Goal: Information Seeking & Learning: Learn about a topic

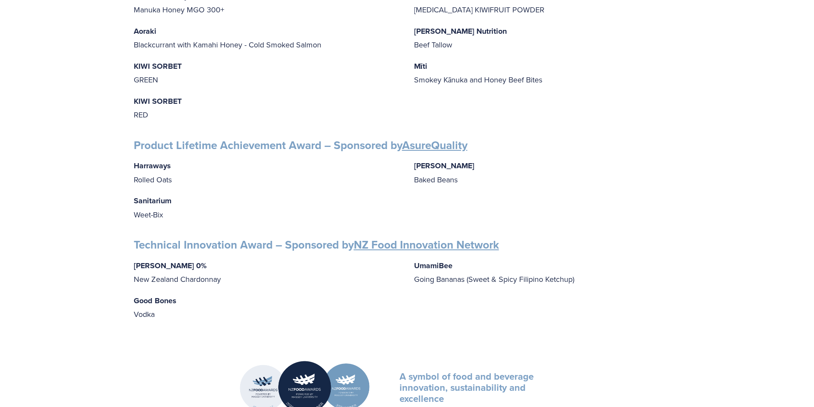
scroll to position [1154, 0]
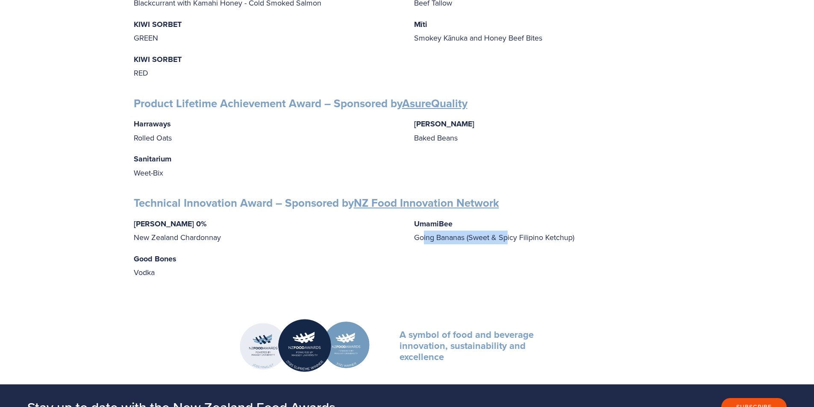
drag, startPoint x: 452, startPoint y: 230, endPoint x: 507, endPoint y: 234, distance: 54.4
click at [507, 234] on p "UmamiBee Going Bananas (Sweet & Spicy Filipino Ketchup)" at bounding box center [547, 230] width 267 height 27
click at [493, 250] on div "[PERSON_NAME] 0% New Zealand Chardonnay Good Bones Vodka UmamiBee Going Bananas…" at bounding box center [407, 248] width 547 height 62
click at [541, 237] on p "UmamiBee Going Bananas (Sweet & Spicy Filipino Ketchup)" at bounding box center [547, 230] width 267 height 27
drag, startPoint x: 473, startPoint y: 232, endPoint x: 571, endPoint y: 235, distance: 98.3
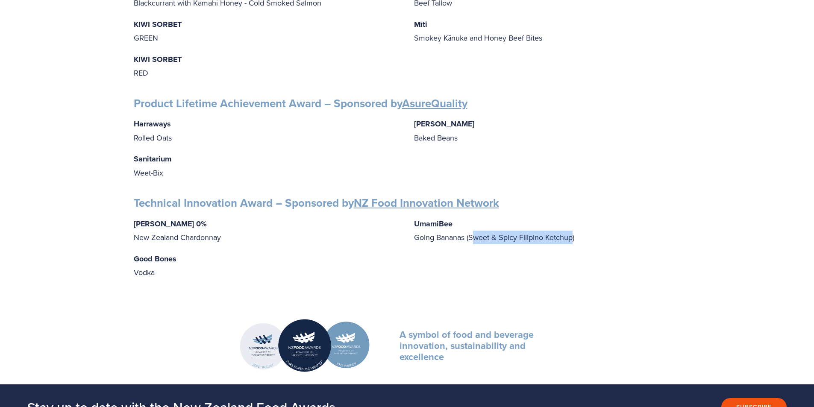
click at [571, 235] on p "UmamiBee Going Bananas (Sweet & Spicy Filipino Ketchup)" at bounding box center [547, 230] width 267 height 27
click at [527, 235] on p "UmamiBee Going Bananas (Sweet & Spicy Filipino Ketchup)" at bounding box center [547, 230] width 267 height 27
drag, startPoint x: 239, startPoint y: 229, endPoint x: 155, endPoint y: 273, distance: 95.2
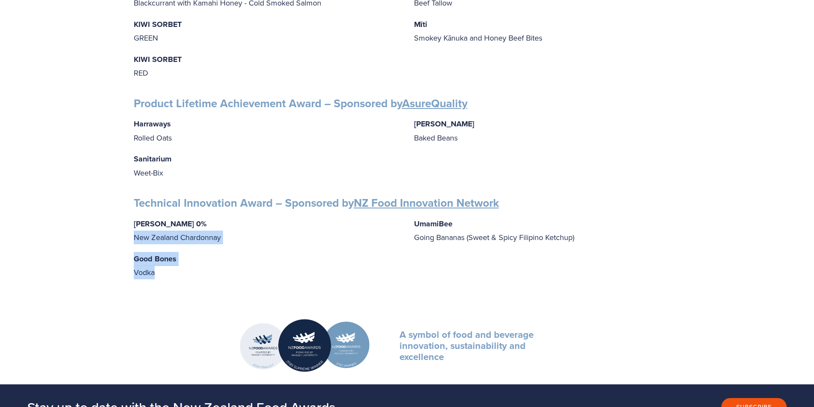
drag, startPoint x: 160, startPoint y: 264, endPoint x: 130, endPoint y: 227, distance: 48.3
click at [142, 256] on strong "Good Bones" at bounding box center [155, 258] width 43 height 11
drag, startPoint x: 472, startPoint y: 232, endPoint x: 485, endPoint y: 227, distance: 13.7
click at [485, 227] on p "UmamiBee Going Bananas (Sweet & Spicy Filipino Ketchup)" at bounding box center [547, 230] width 267 height 27
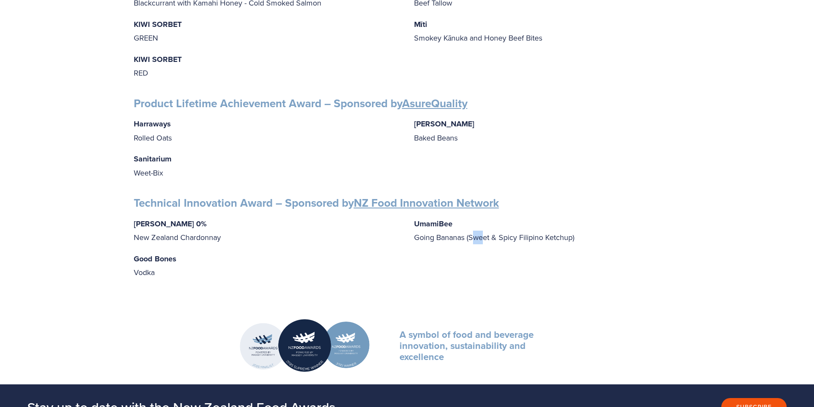
click at [475, 229] on p "UmamiBee Going Bananas (Sweet & Spicy Filipino Ketchup)" at bounding box center [547, 230] width 267 height 27
drag, startPoint x: 469, startPoint y: 232, endPoint x: 573, endPoint y: 229, distance: 103.5
click at [573, 229] on p "UmamiBee Going Bananas (Sweet & Spicy Filipino Ketchup)" at bounding box center [547, 230] width 267 height 27
copy p "Sweet & Spicy Filipino Ketchup"
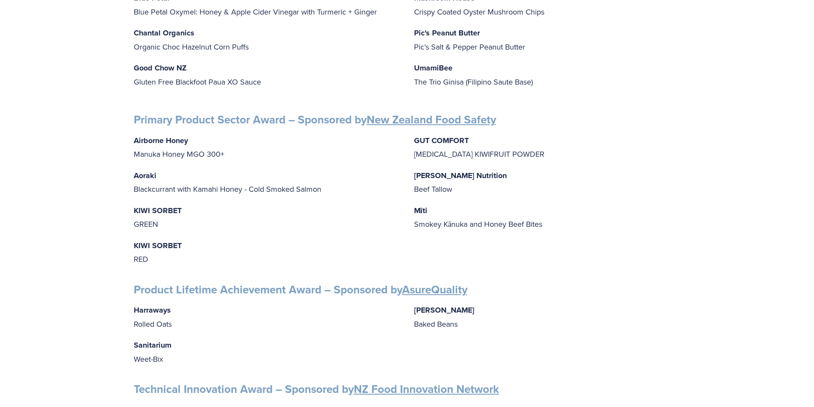
scroll to position [983, 0]
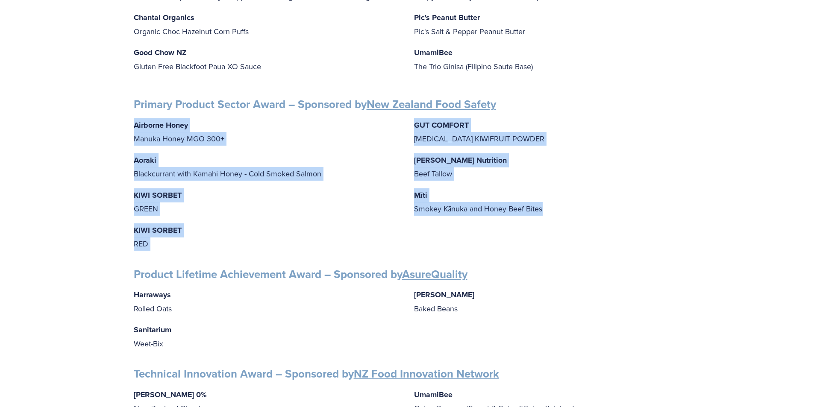
drag, startPoint x: 543, startPoint y: 200, endPoint x: 120, endPoint y: 121, distance: 430.6
click at [202, 154] on p "Aoraki Blackcurrant with Kamahi Honey - Cold Smoked Salmon" at bounding box center [267, 166] width 267 height 27
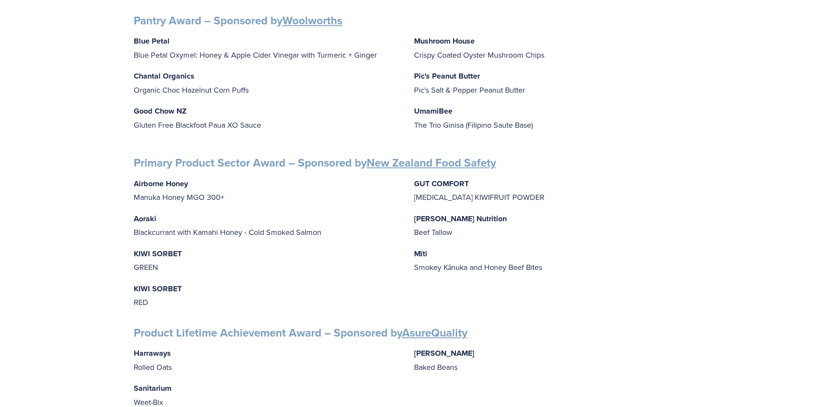
scroll to position [854, 0]
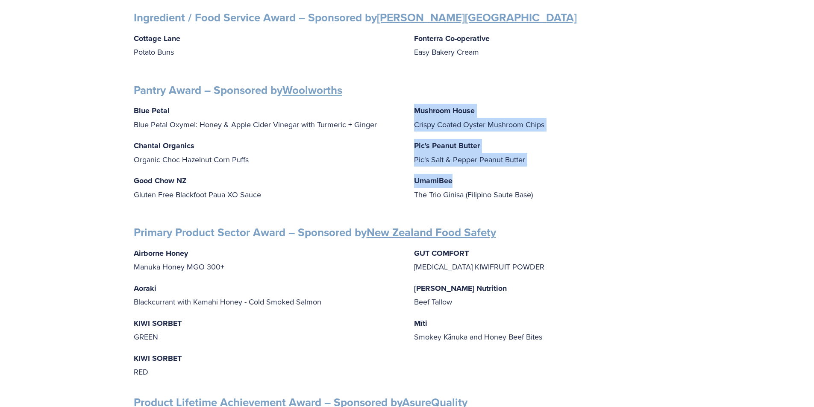
click at [366, 185] on div "Blue Petal Blue Petal Oxymel: Honey & Apple Cider Vinegar with Turmeric + Ginge…" at bounding box center [407, 156] width 547 height 105
click at [526, 181] on p "UmamiBee The Trio Ginisa (Filipino Saute Base)" at bounding box center [547, 187] width 267 height 27
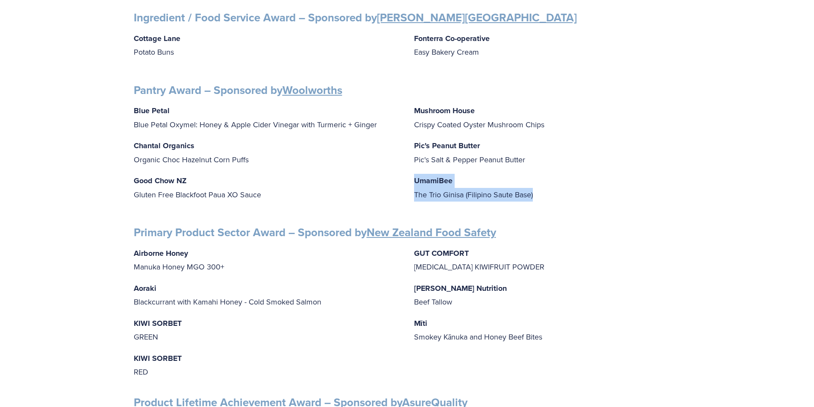
drag, startPoint x: 542, startPoint y: 187, endPoint x: 411, endPoint y: 171, distance: 132.6
click at [411, 171] on div "Blue Petal Blue Petal Oxymel: Honey & Apple Cider Vinegar with Turmeric + Ginge…" at bounding box center [407, 156] width 547 height 105
click at [421, 192] on p "UmamiBee The Trio Ginisa (Filipino Saute Base)" at bounding box center [547, 187] width 267 height 27
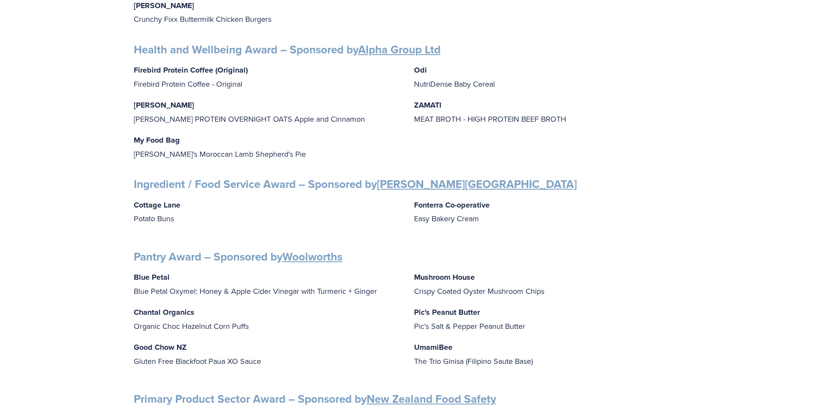
scroll to position [684, 0]
